Goal: Information Seeking & Learning: Learn about a topic

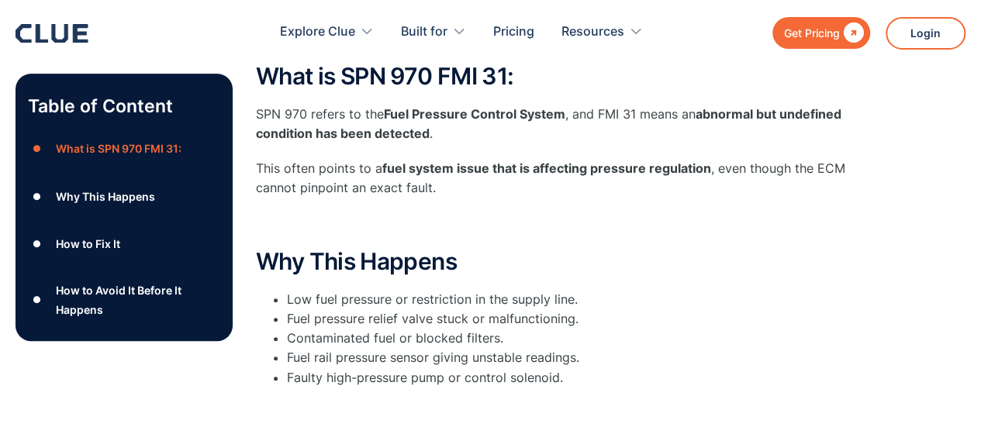
scroll to position [268, 0]
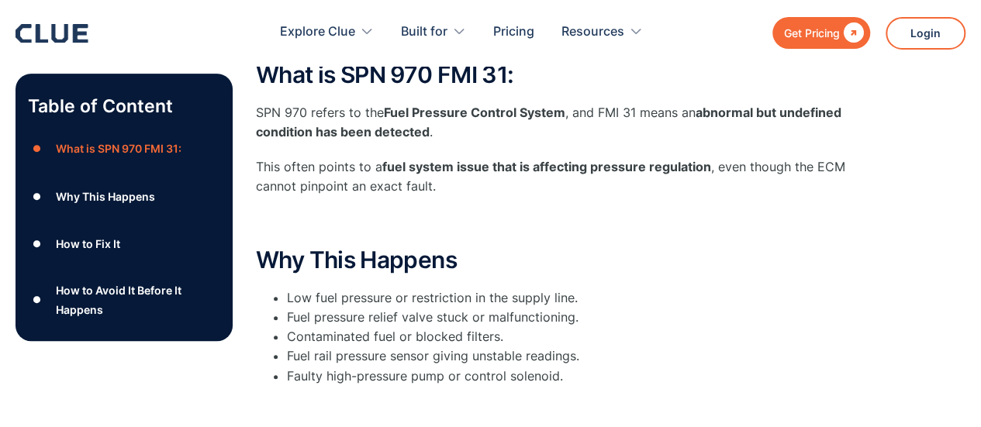
click at [138, 196] on div "Why This Happens" at bounding box center [105, 196] width 99 height 19
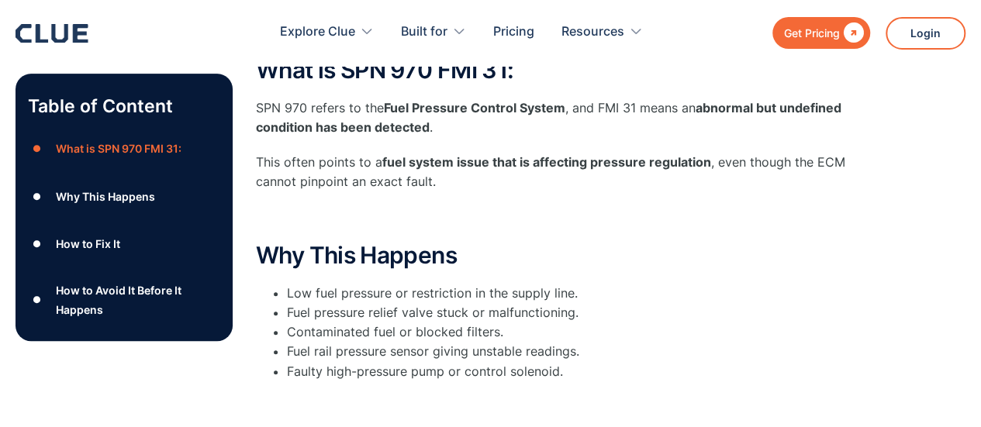
scroll to position [293, 0]
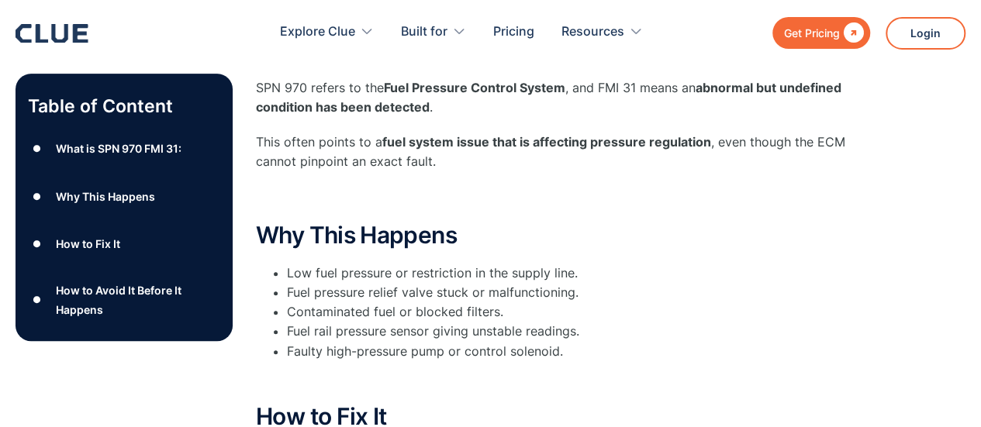
scroll to position [268, 0]
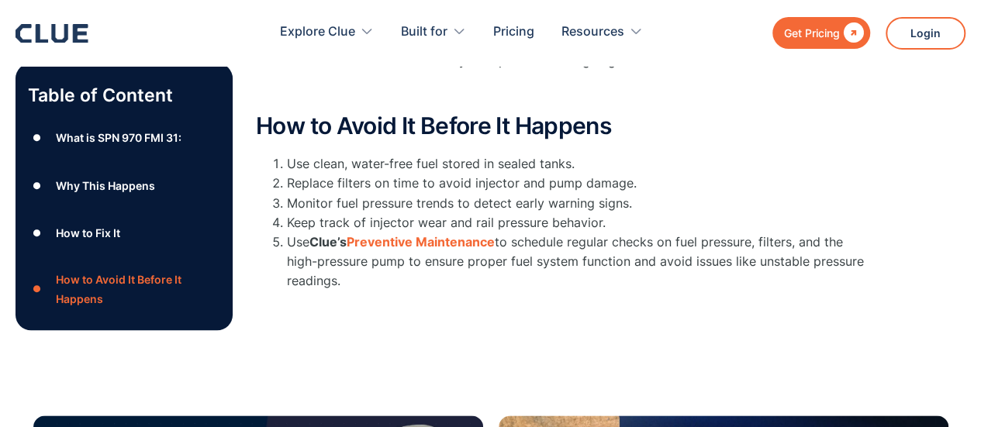
scroll to position [766, 0]
